Goal: Task Accomplishment & Management: Manage account settings

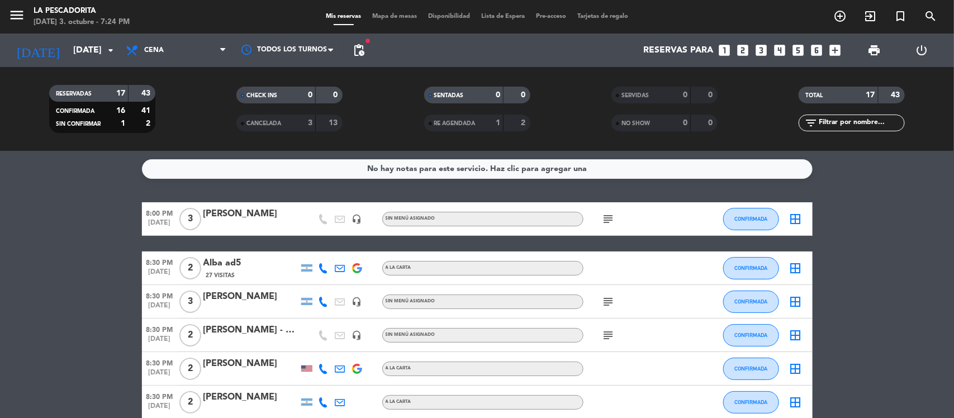
click at [605, 218] on icon "subject" at bounding box center [608, 218] width 13 height 13
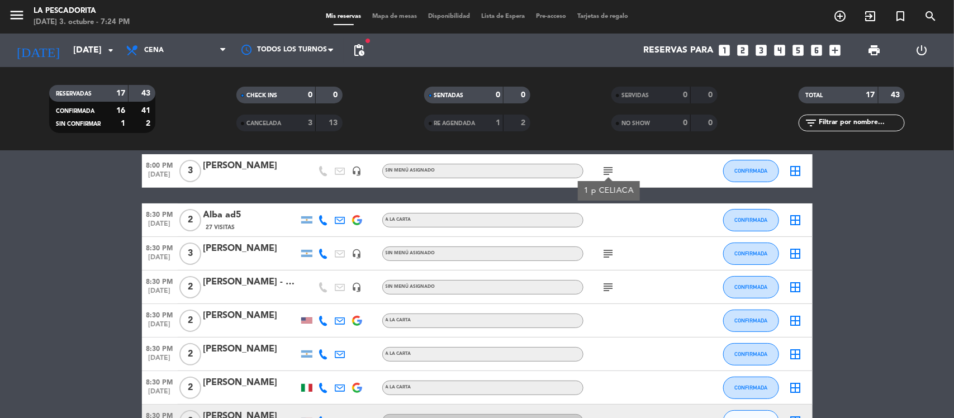
scroll to position [70, 0]
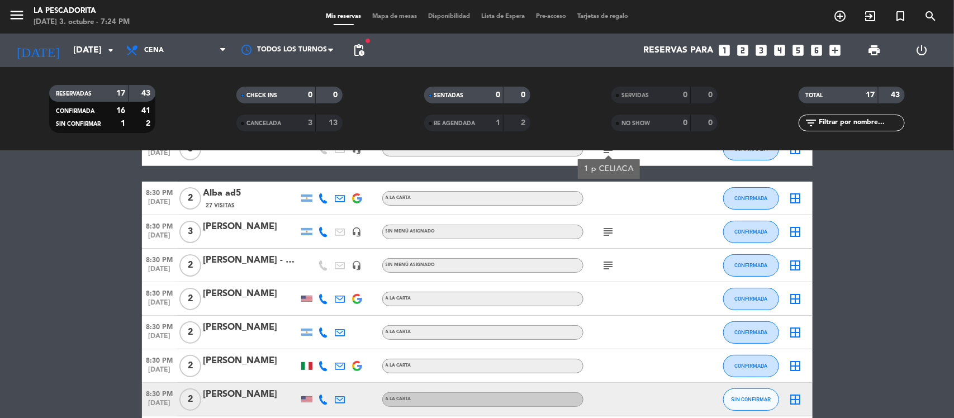
click at [605, 230] on icon "subject" at bounding box center [608, 231] width 13 height 13
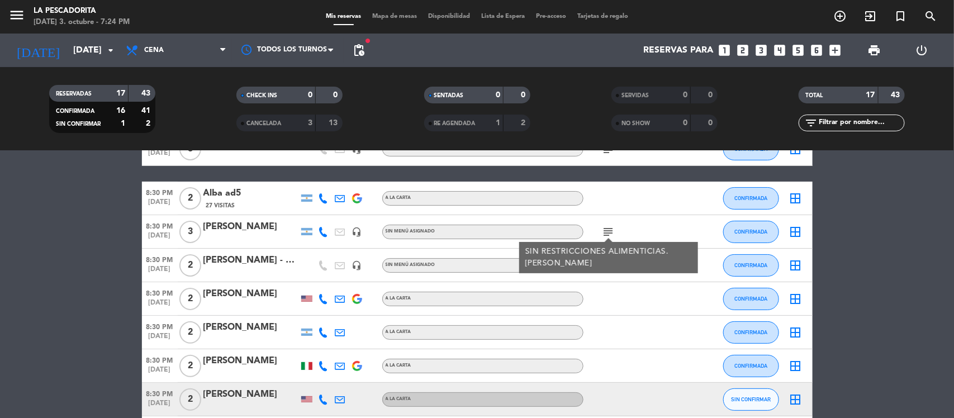
drag, startPoint x: 609, startPoint y: 227, endPoint x: 613, endPoint y: 260, distance: 33.2
click at [610, 235] on icon "subject" at bounding box center [608, 231] width 13 height 13
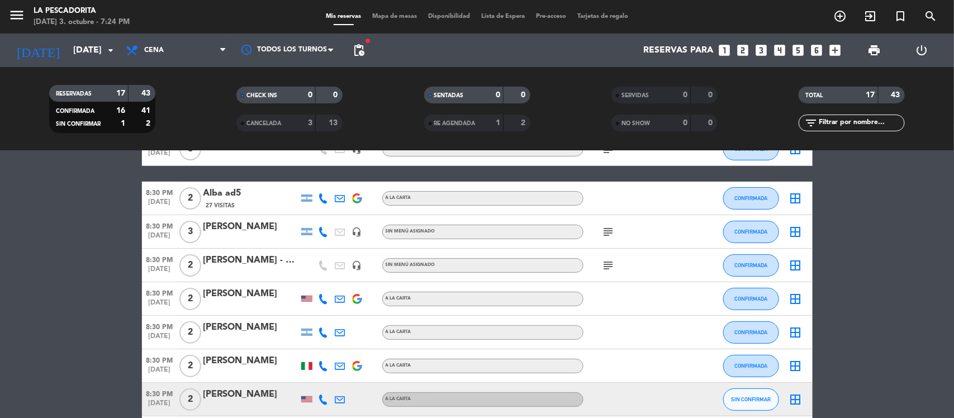
click at [608, 263] on icon "subject" at bounding box center [608, 265] width 13 height 13
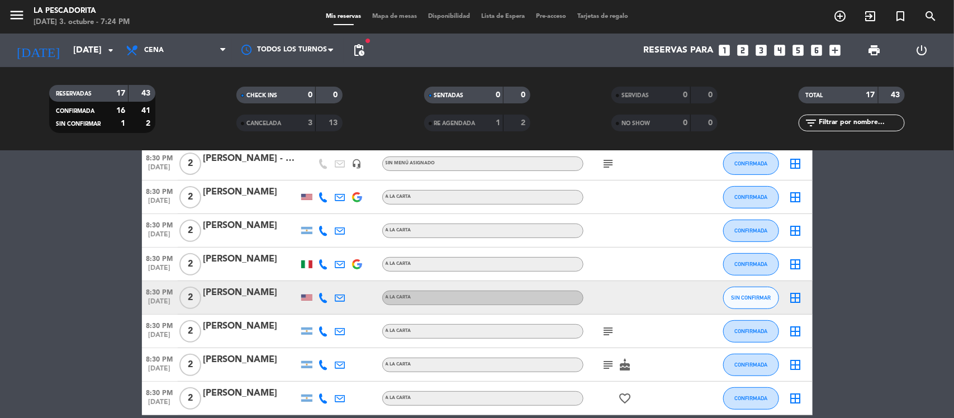
scroll to position [210, 0]
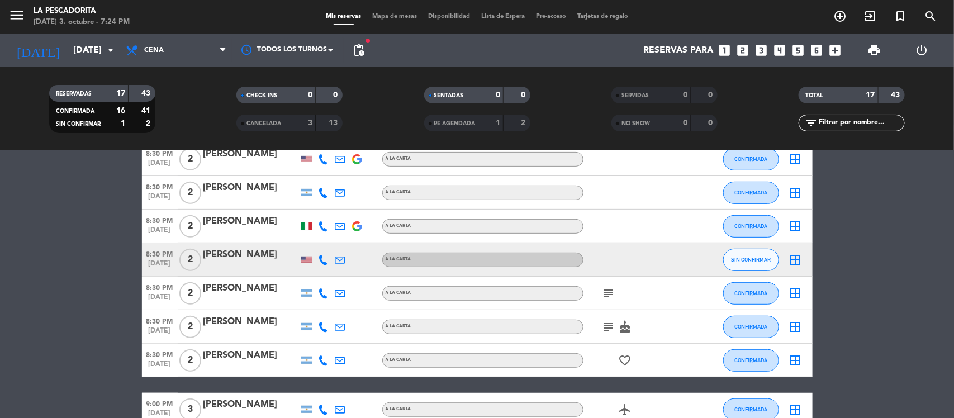
click at [613, 294] on icon "subject" at bounding box center [608, 293] width 13 height 13
click at [604, 334] on div "subject cake" at bounding box center [634, 326] width 101 height 33
click at [605, 330] on icon "subject" at bounding box center [608, 326] width 13 height 13
click at [106, 245] on bookings-row "8:00 PM [DATE] 3 [PERSON_NAME] headset_mic Sin menú asignado subject CONFIRMADA…" at bounding box center [477, 309] width 954 height 633
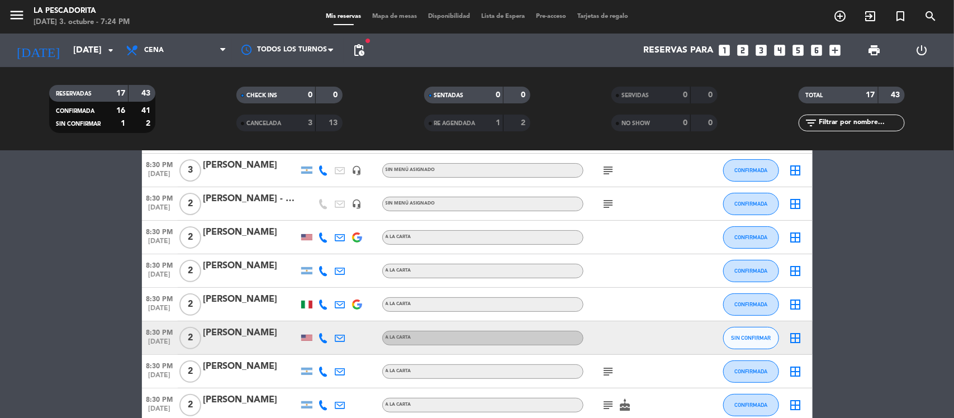
scroll to position [0, 0]
